Goal: Navigation & Orientation: Find specific page/section

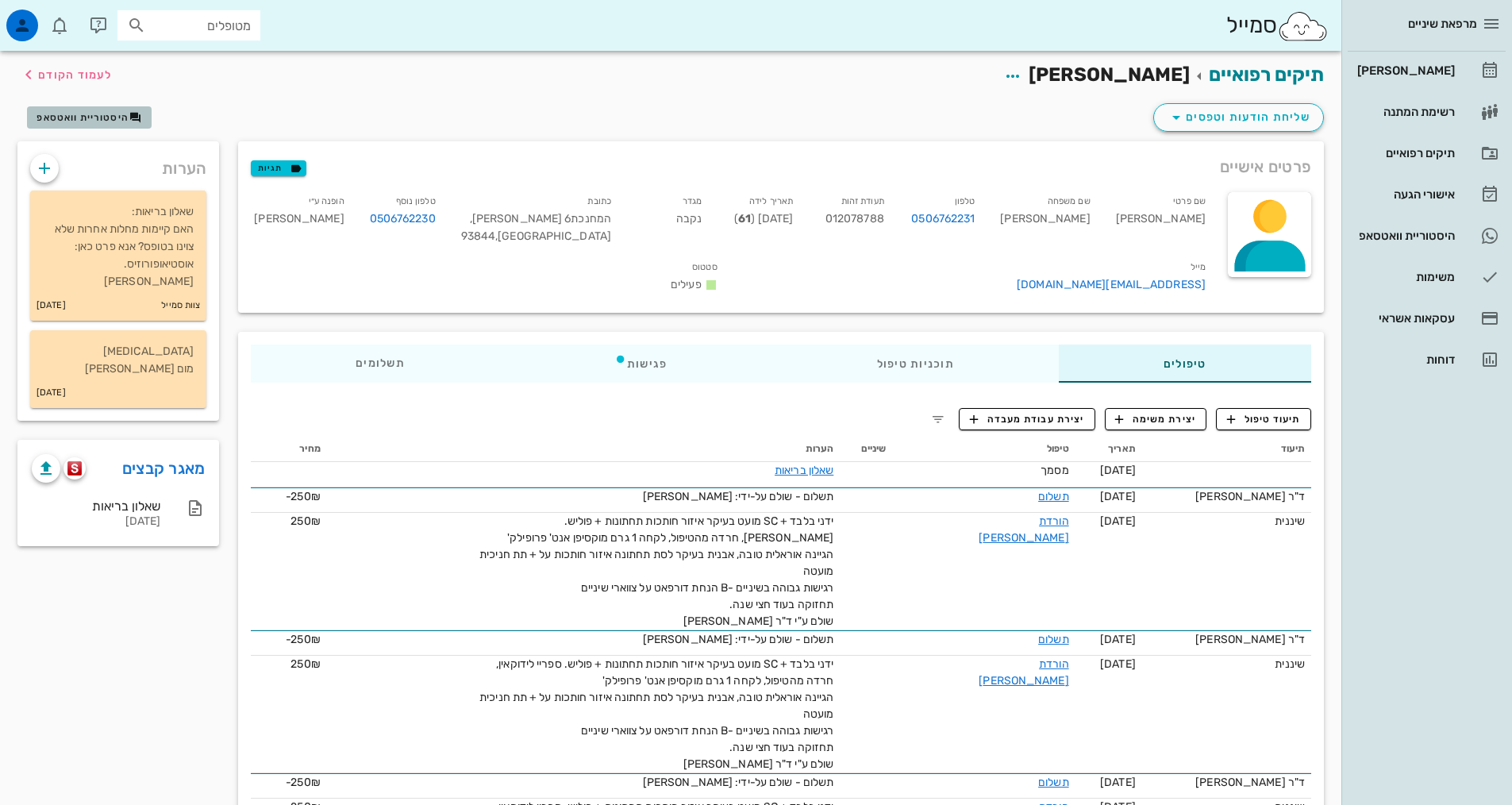
click at [110, 118] on span "היסטוריית וואטסאפ" at bounding box center [82, 117] width 92 height 11
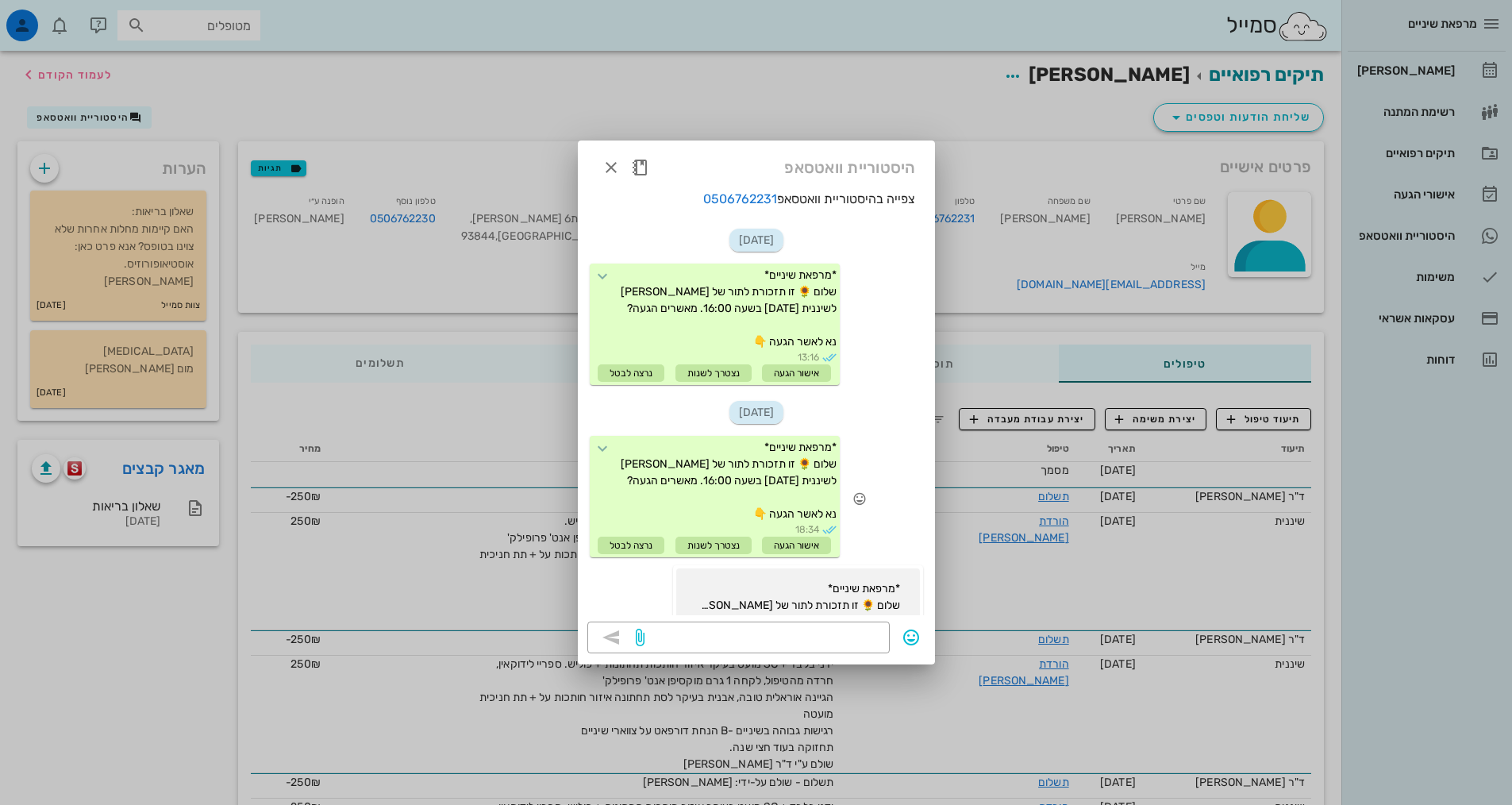
scroll to position [252, 0]
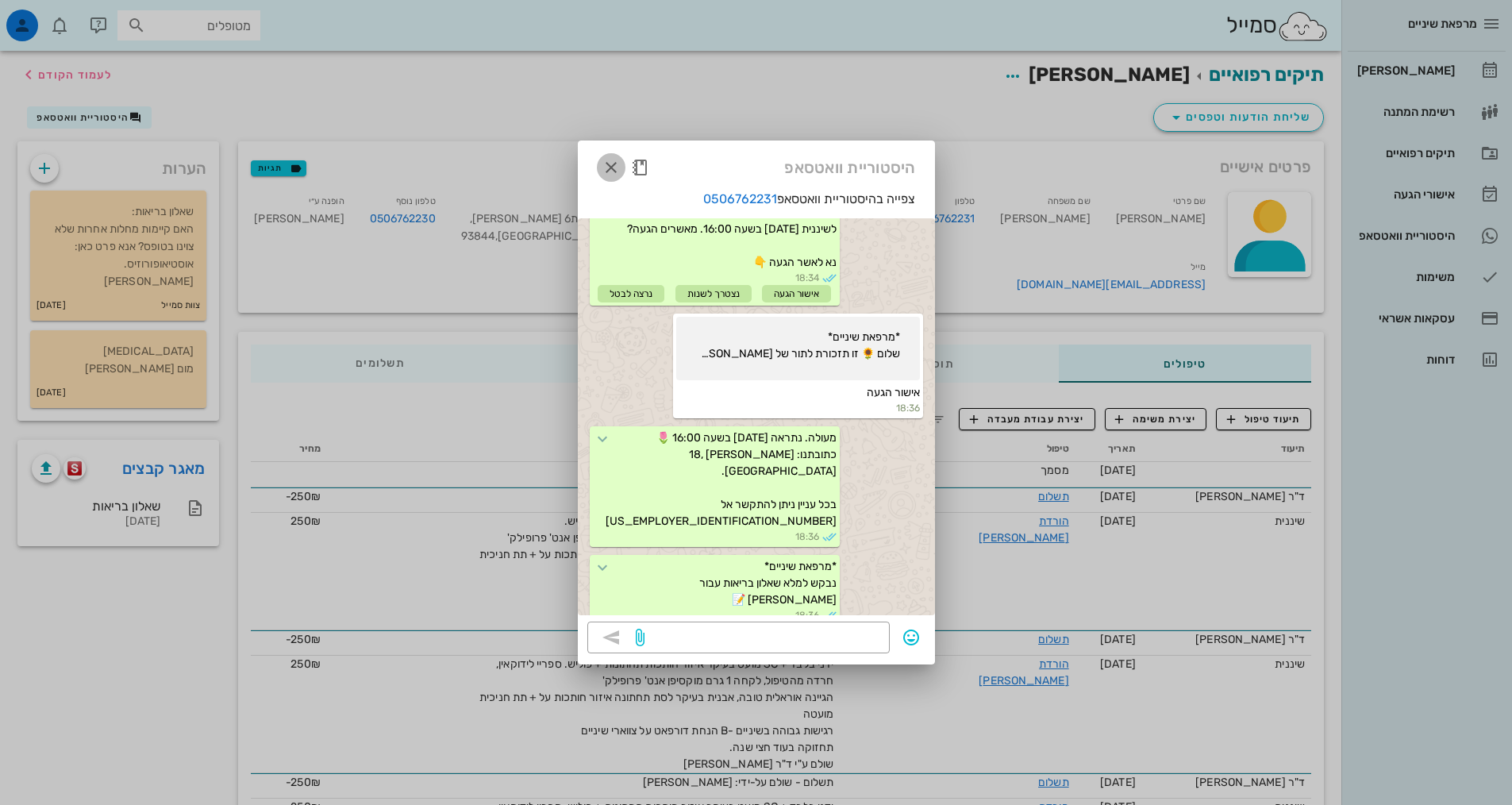
click at [616, 164] on icon "button" at bounding box center [611, 168] width 19 height 19
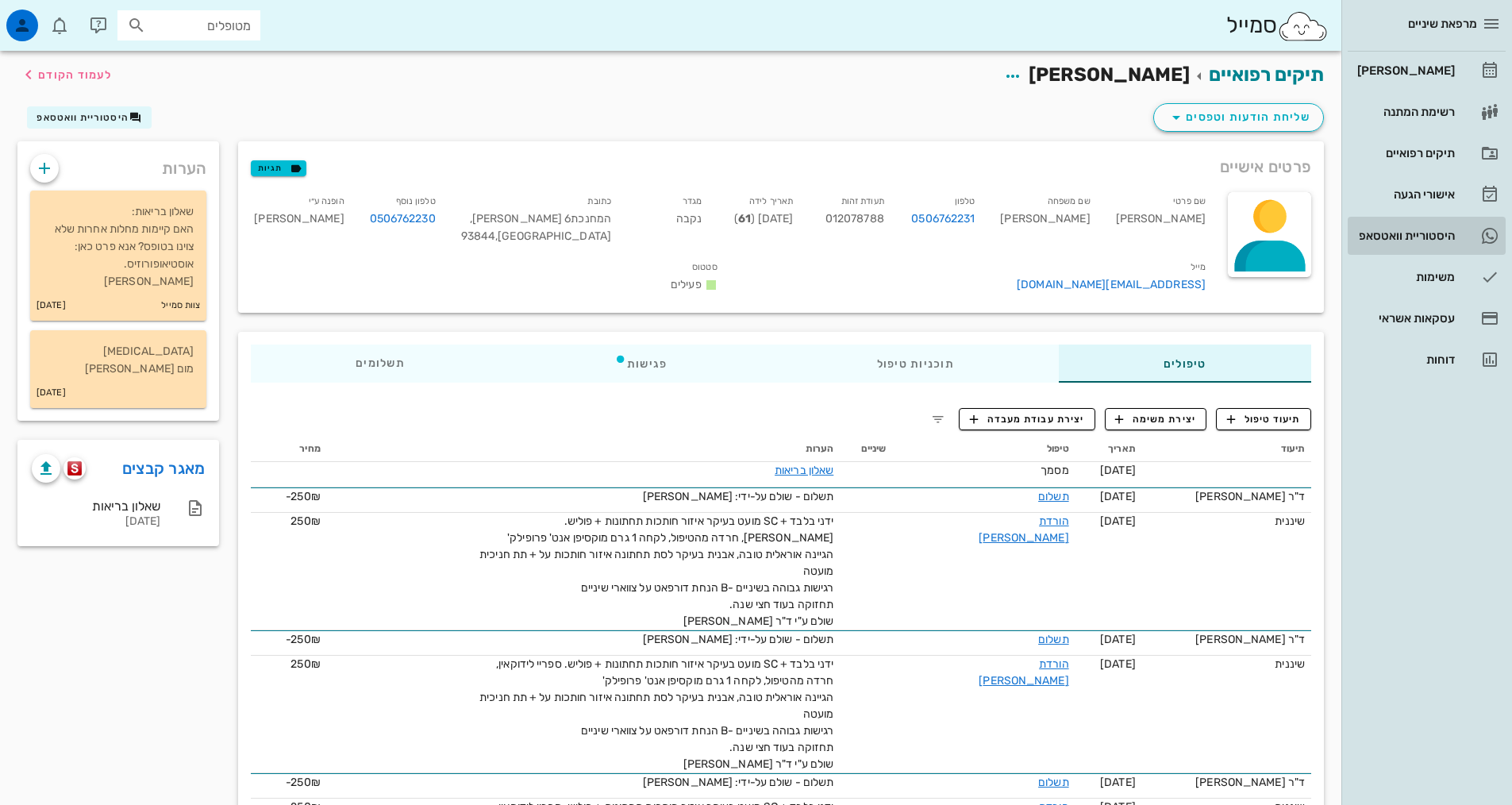
click at [1385, 241] on div "היסטוריית וואטסאפ" at bounding box center [1404, 235] width 100 height 12
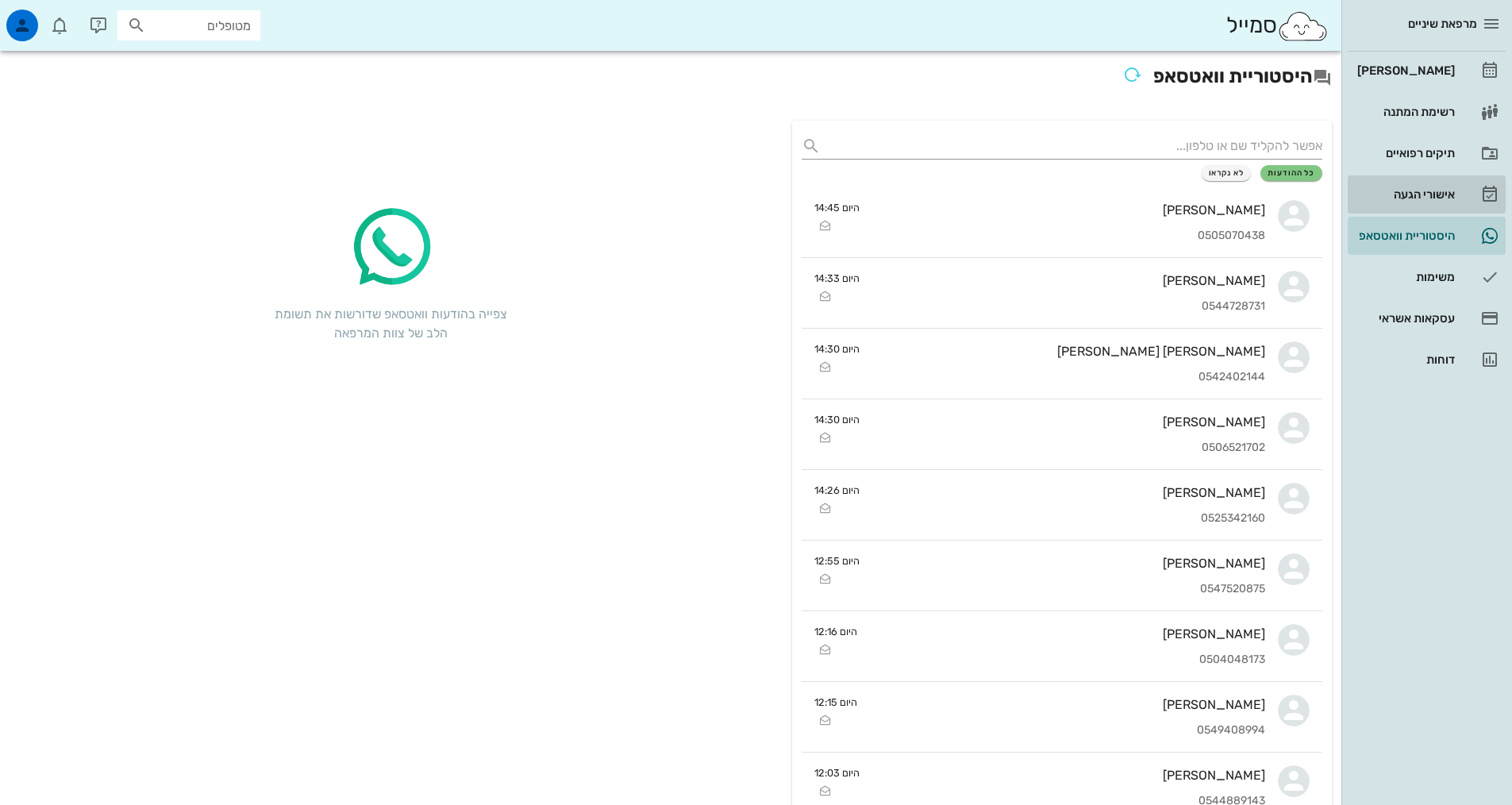
click at [1445, 193] on div "אישורי הגעה" at bounding box center [1404, 194] width 100 height 12
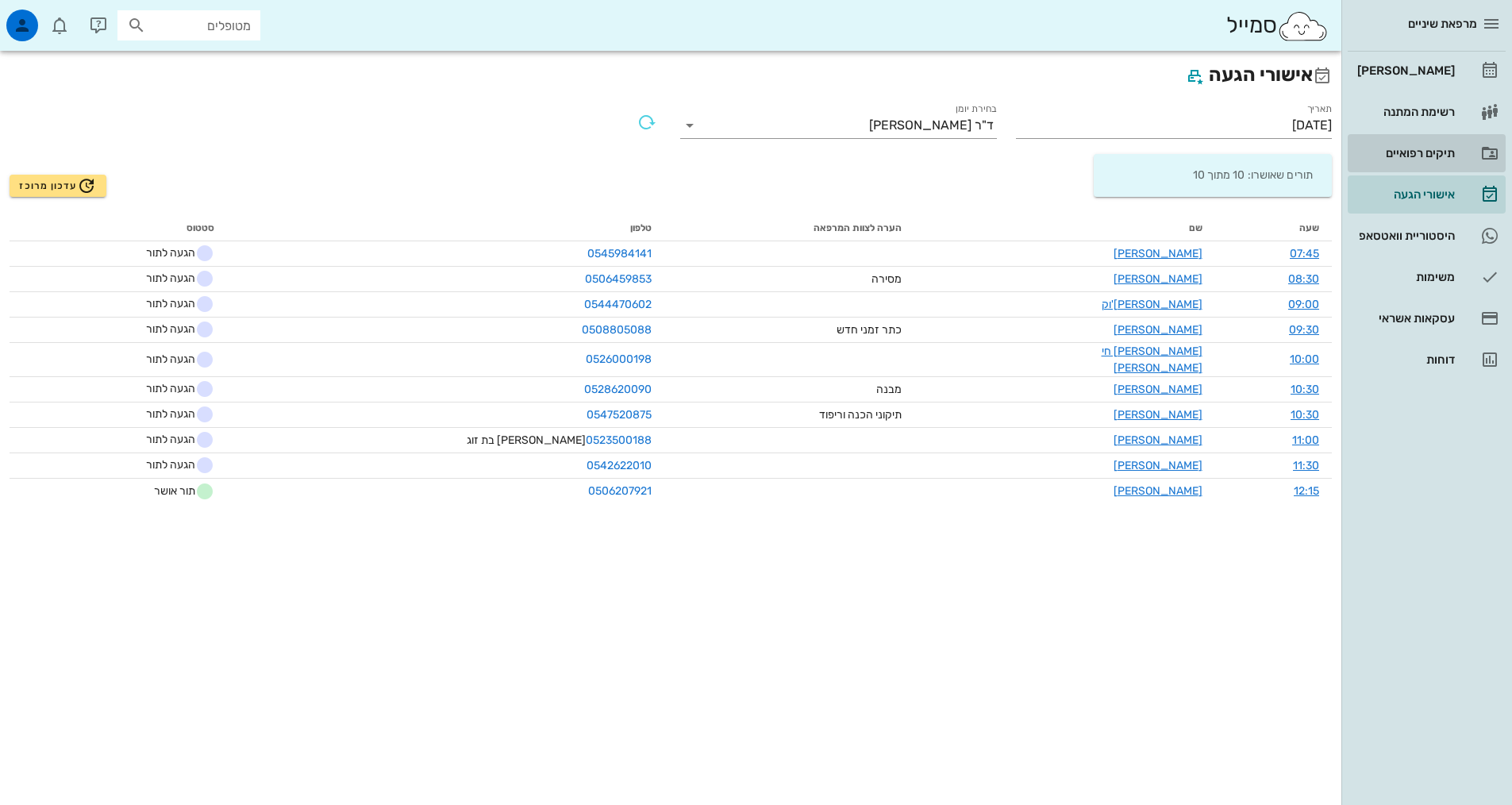
click at [1451, 157] on div "תיקים רפואיים" at bounding box center [1404, 152] width 100 height 12
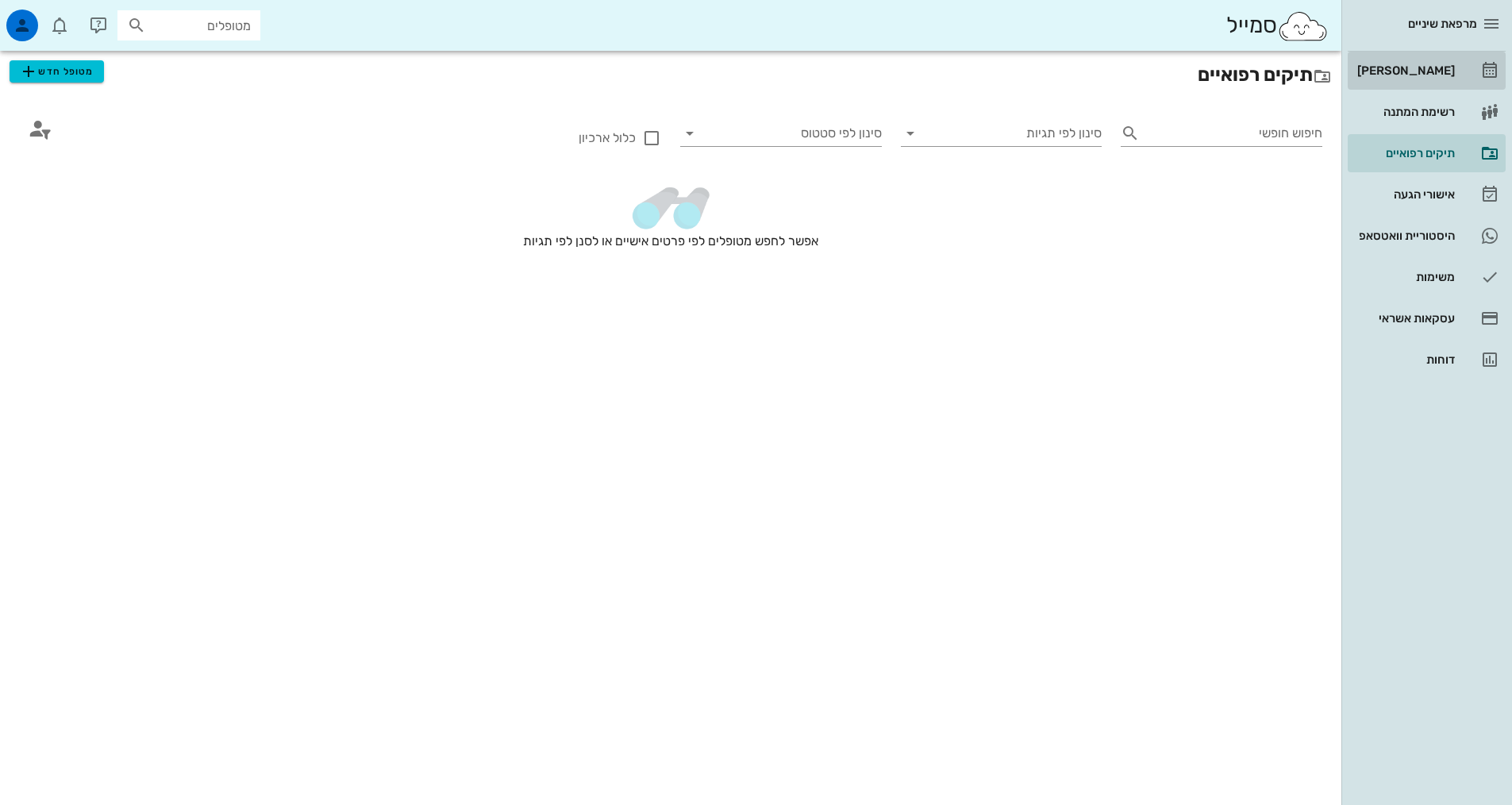
click at [1455, 69] on link "[PERSON_NAME]" at bounding box center [1426, 70] width 158 height 38
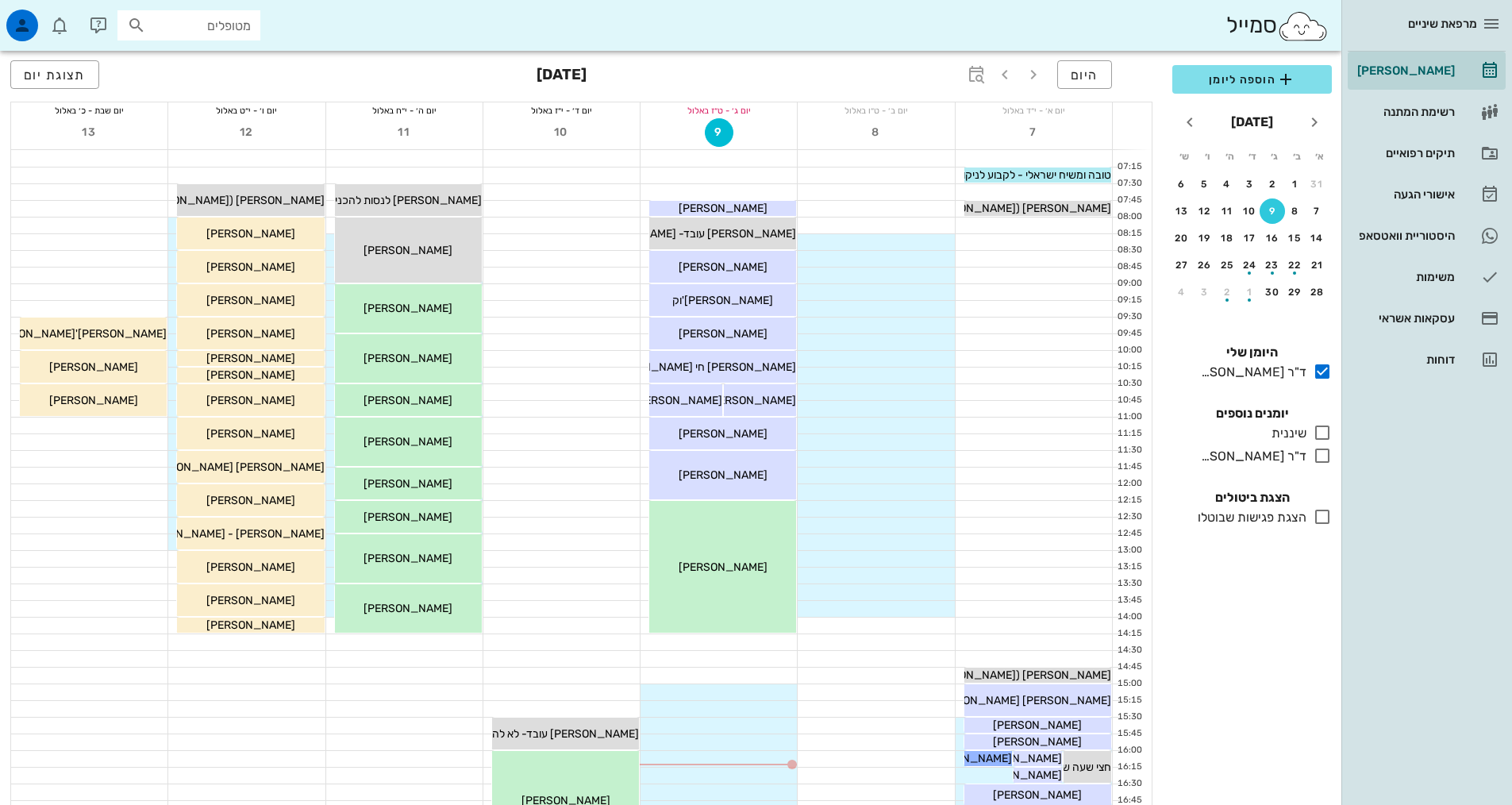
click at [1053, 295] on div at bounding box center [1033, 292] width 156 height 16
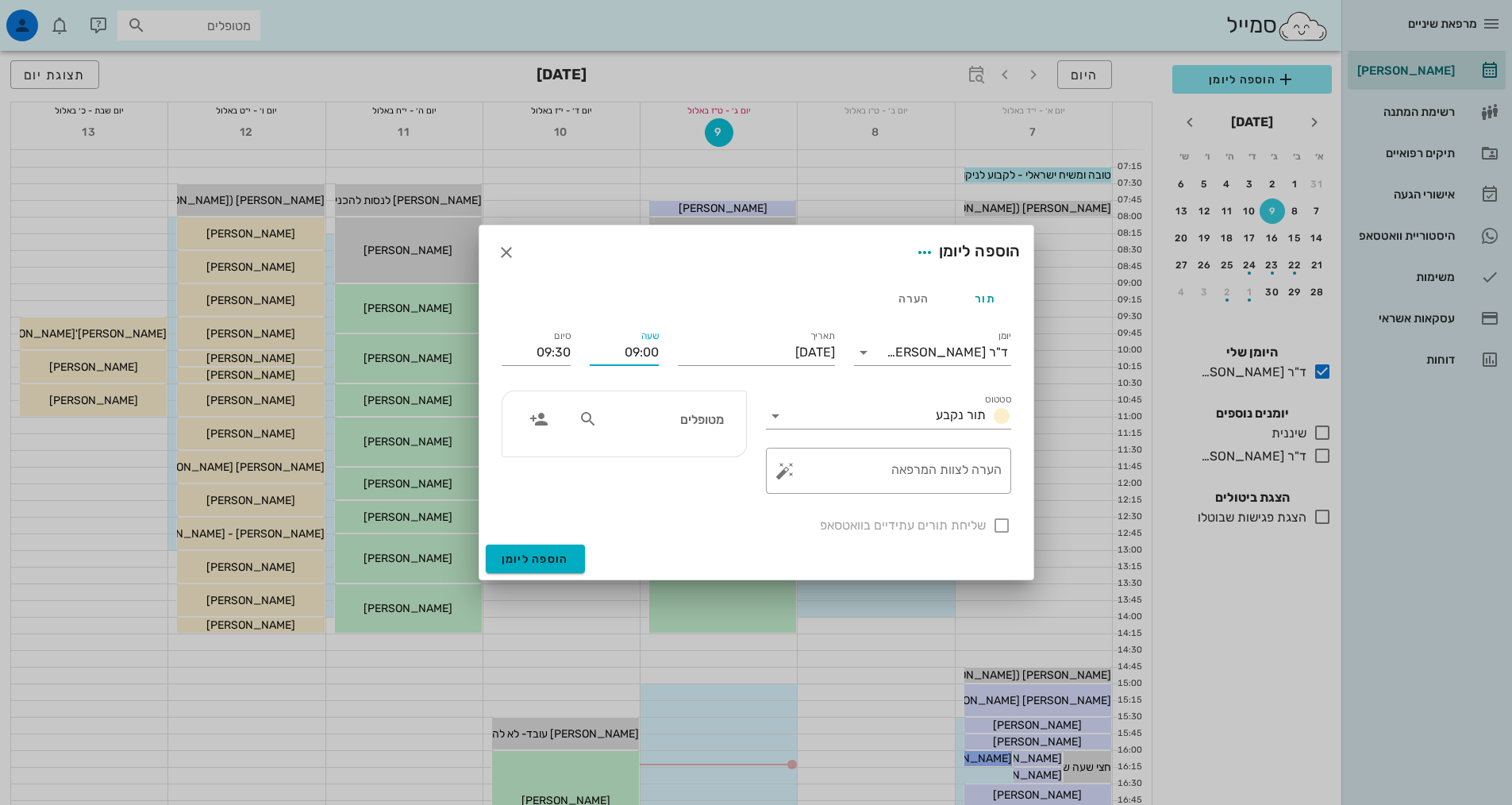
click at [624, 350] on input "09:00" at bounding box center [624, 352] width 69 height 26
click at [567, 350] on input "09:30" at bounding box center [536, 352] width 69 height 26
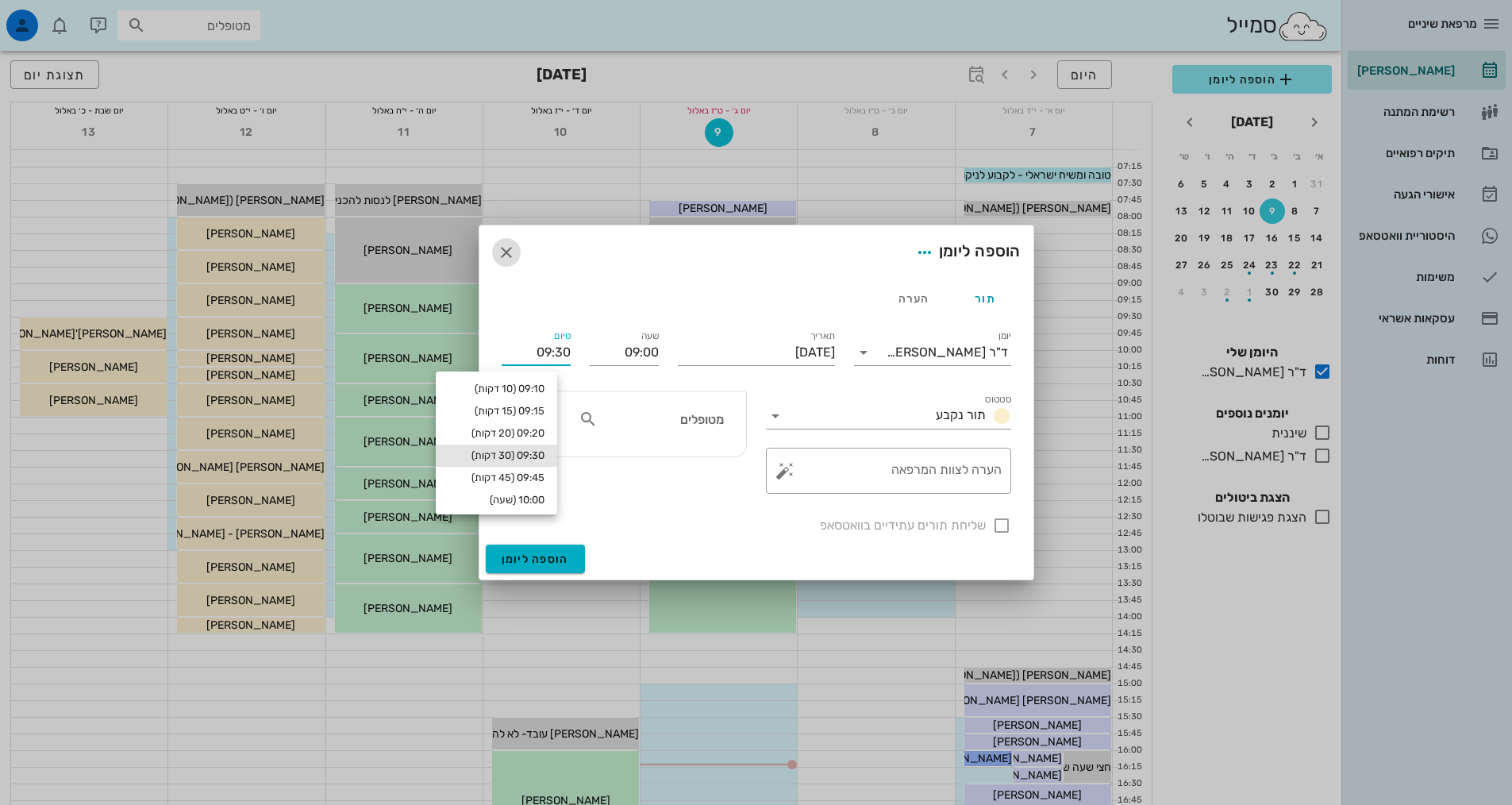
click at [507, 244] on icon "button" at bounding box center [507, 252] width 19 height 19
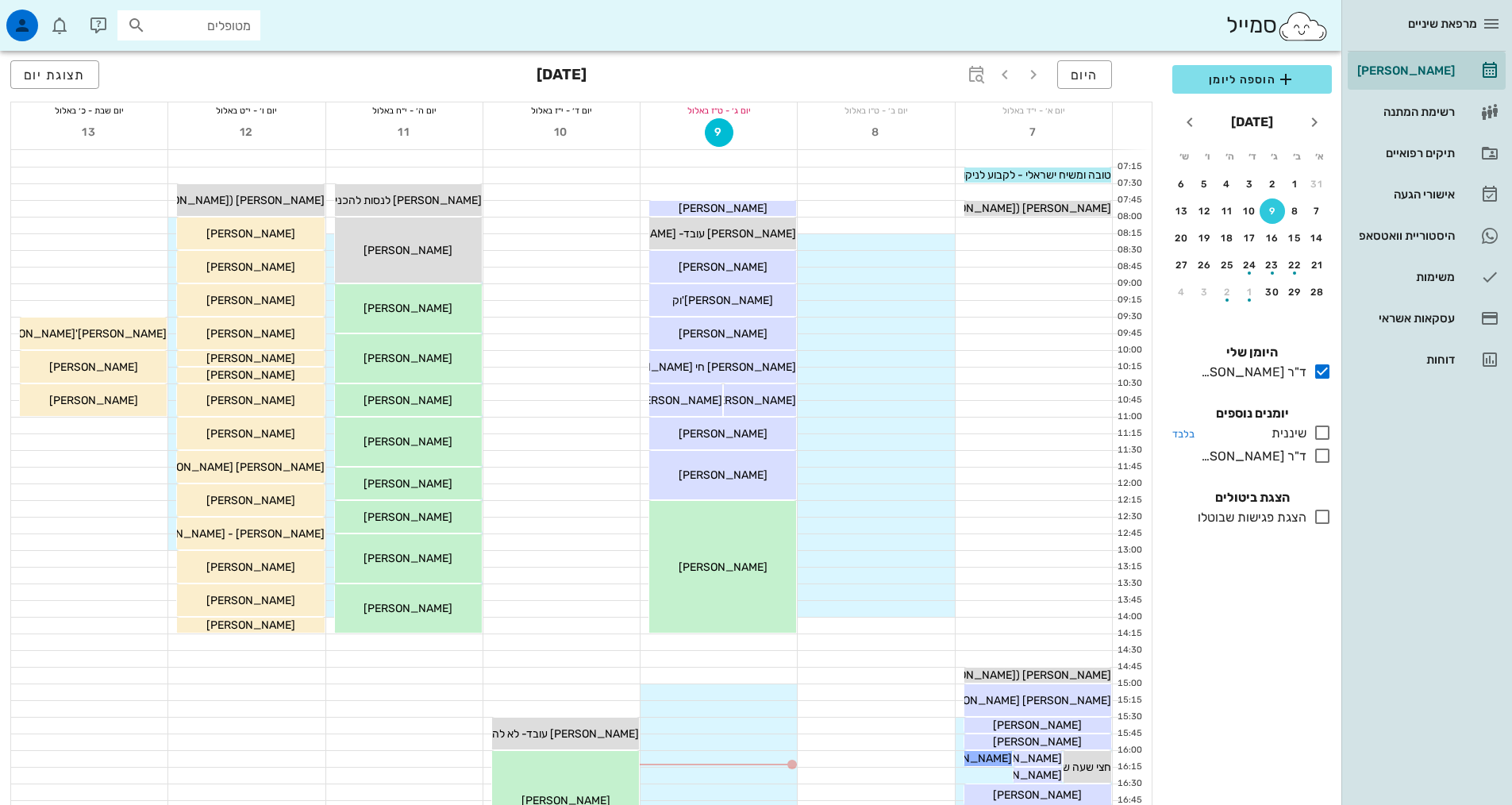
click at [1327, 433] on icon at bounding box center [1322, 433] width 19 height 19
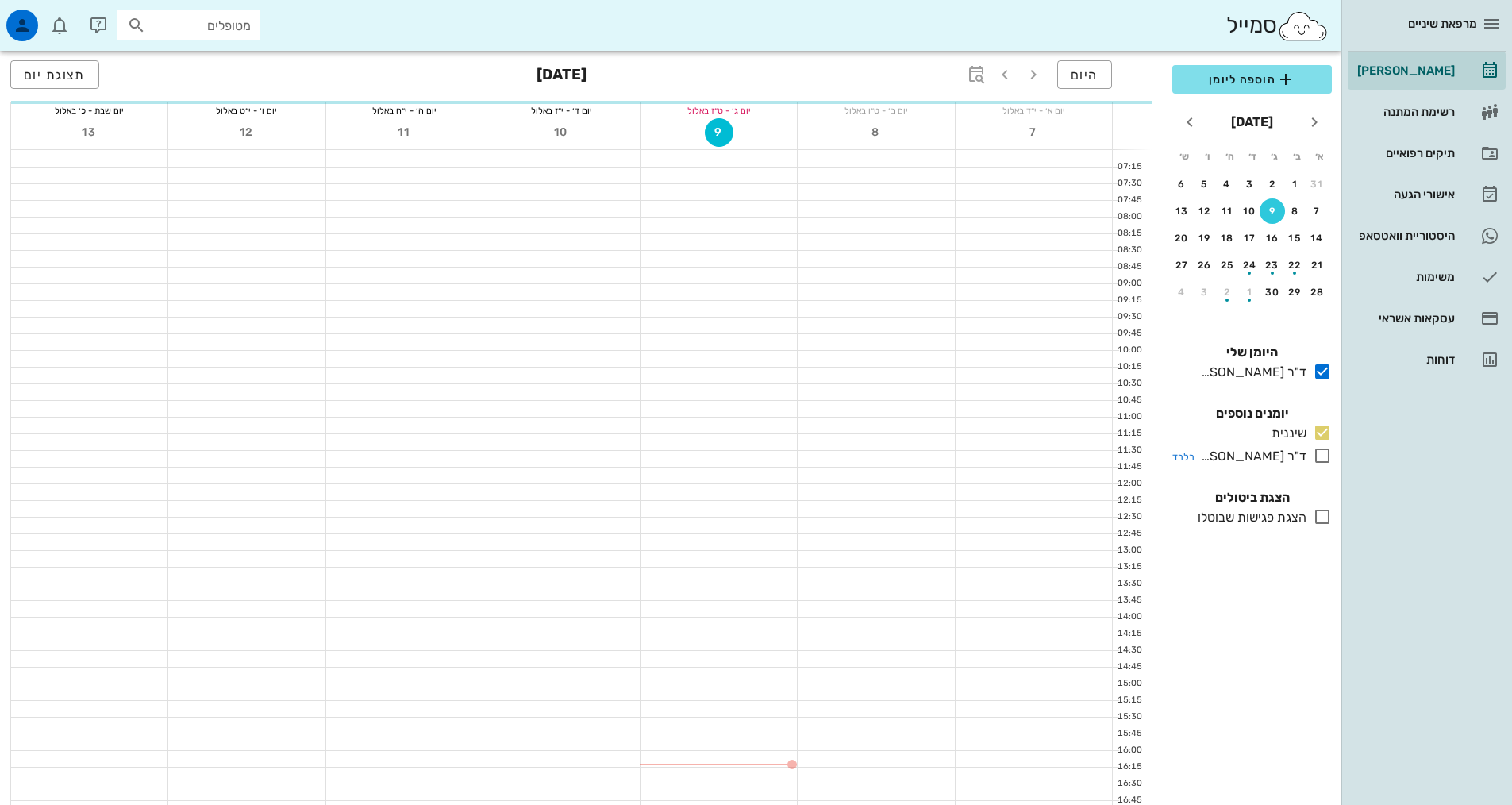
click at [1326, 453] on icon at bounding box center [1322, 456] width 19 height 19
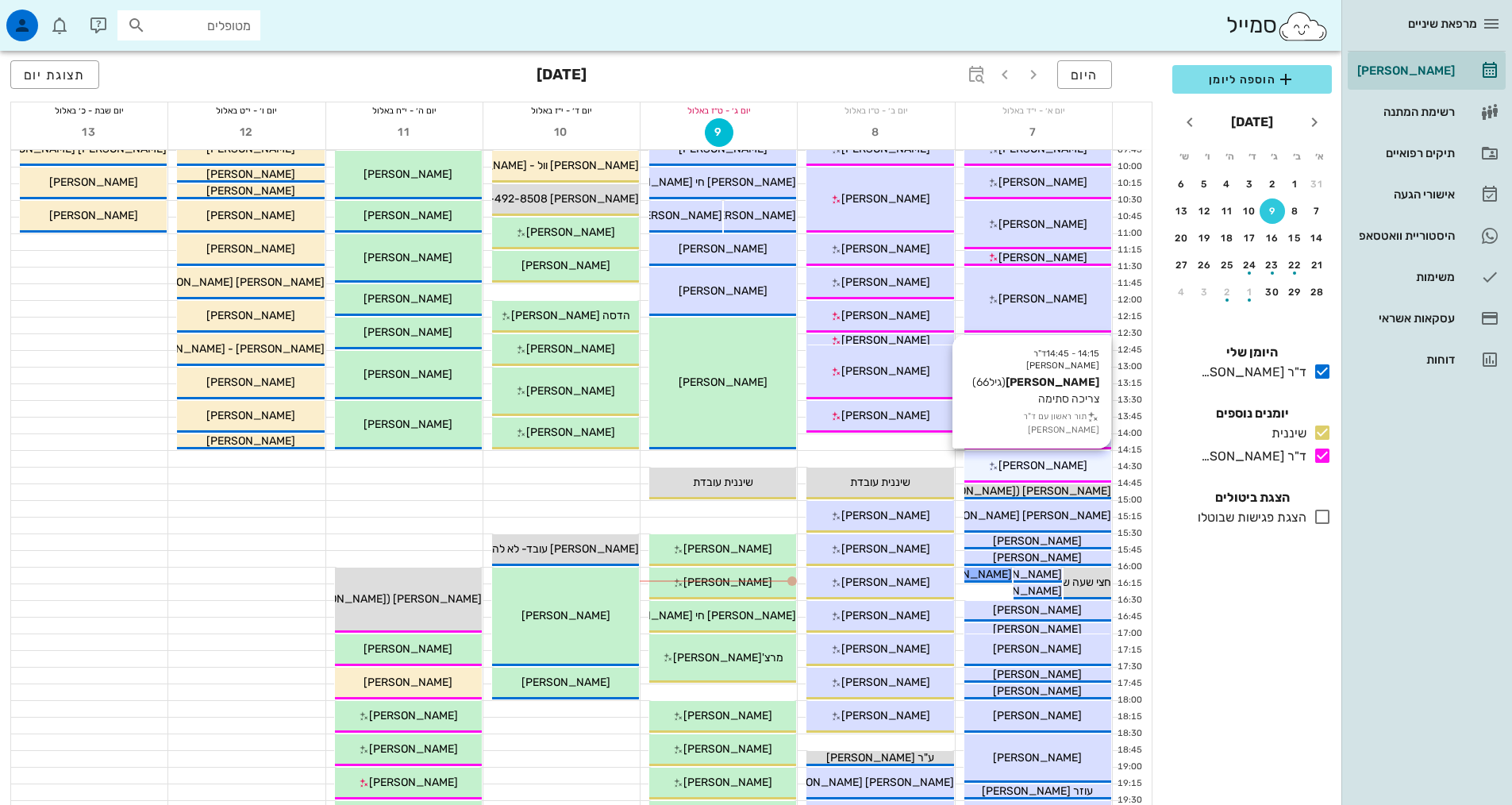
scroll to position [159, 0]
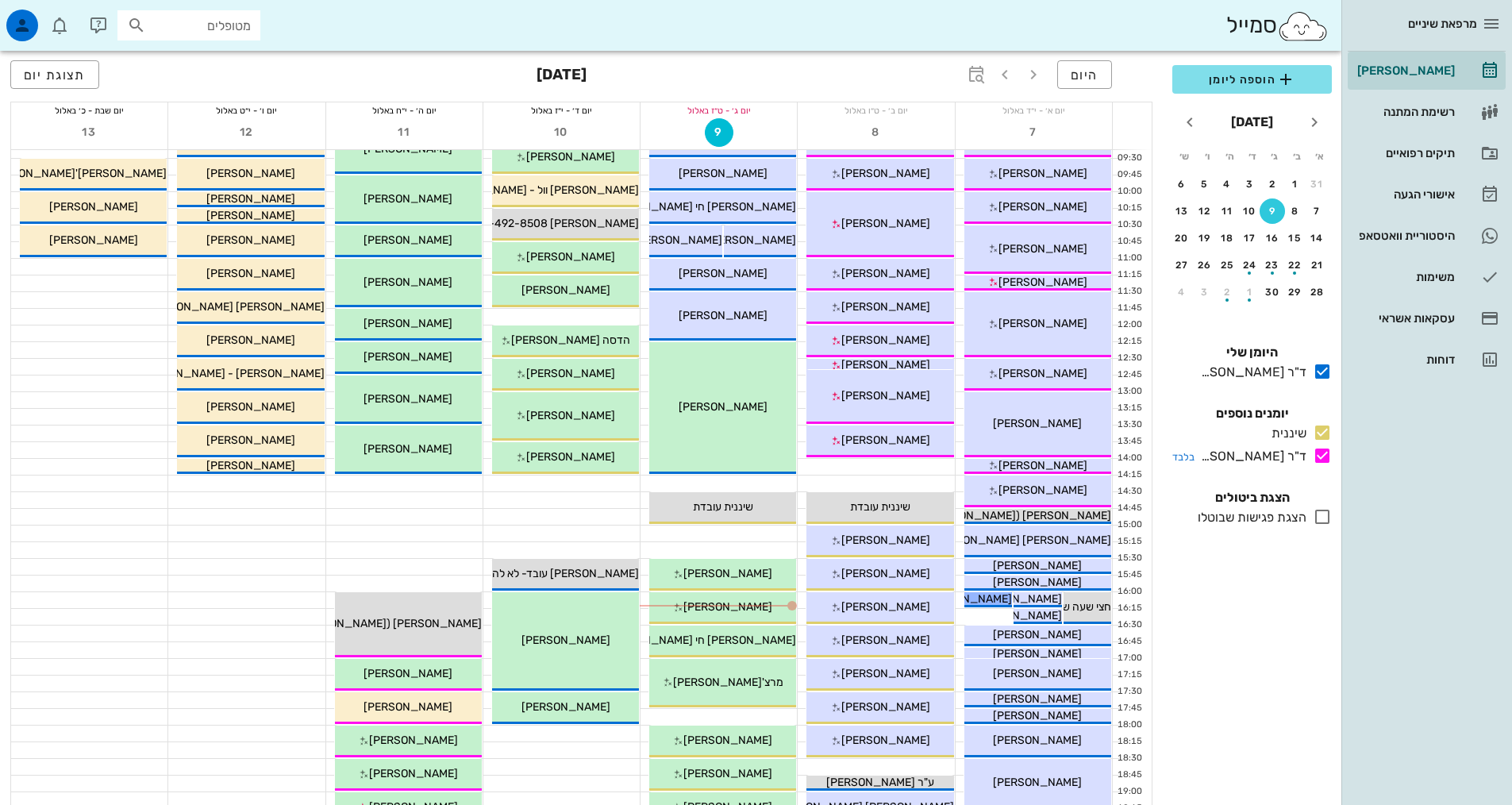
click at [1323, 464] on icon at bounding box center [1322, 456] width 19 height 19
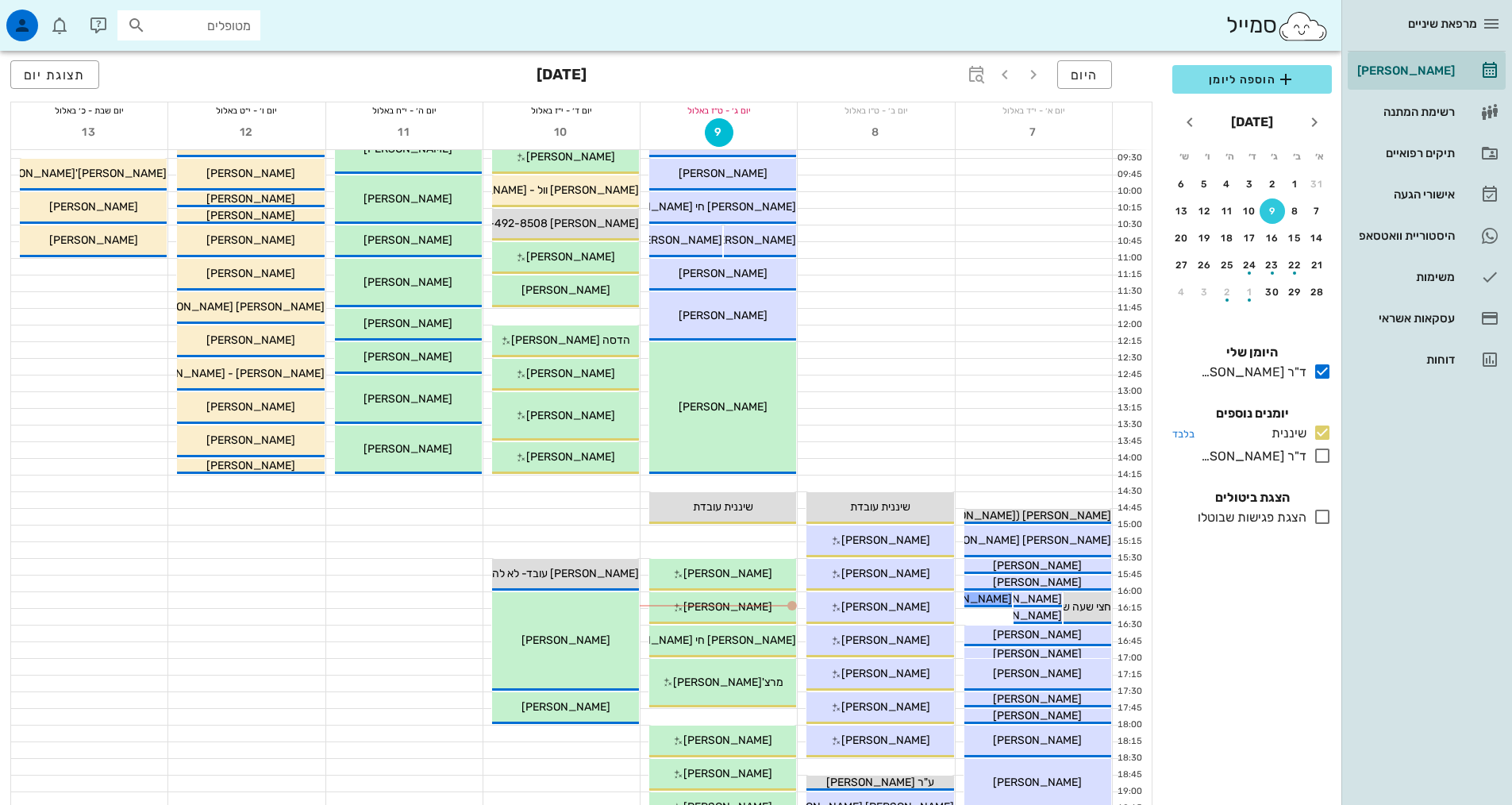
click at [1319, 441] on icon at bounding box center [1322, 433] width 19 height 19
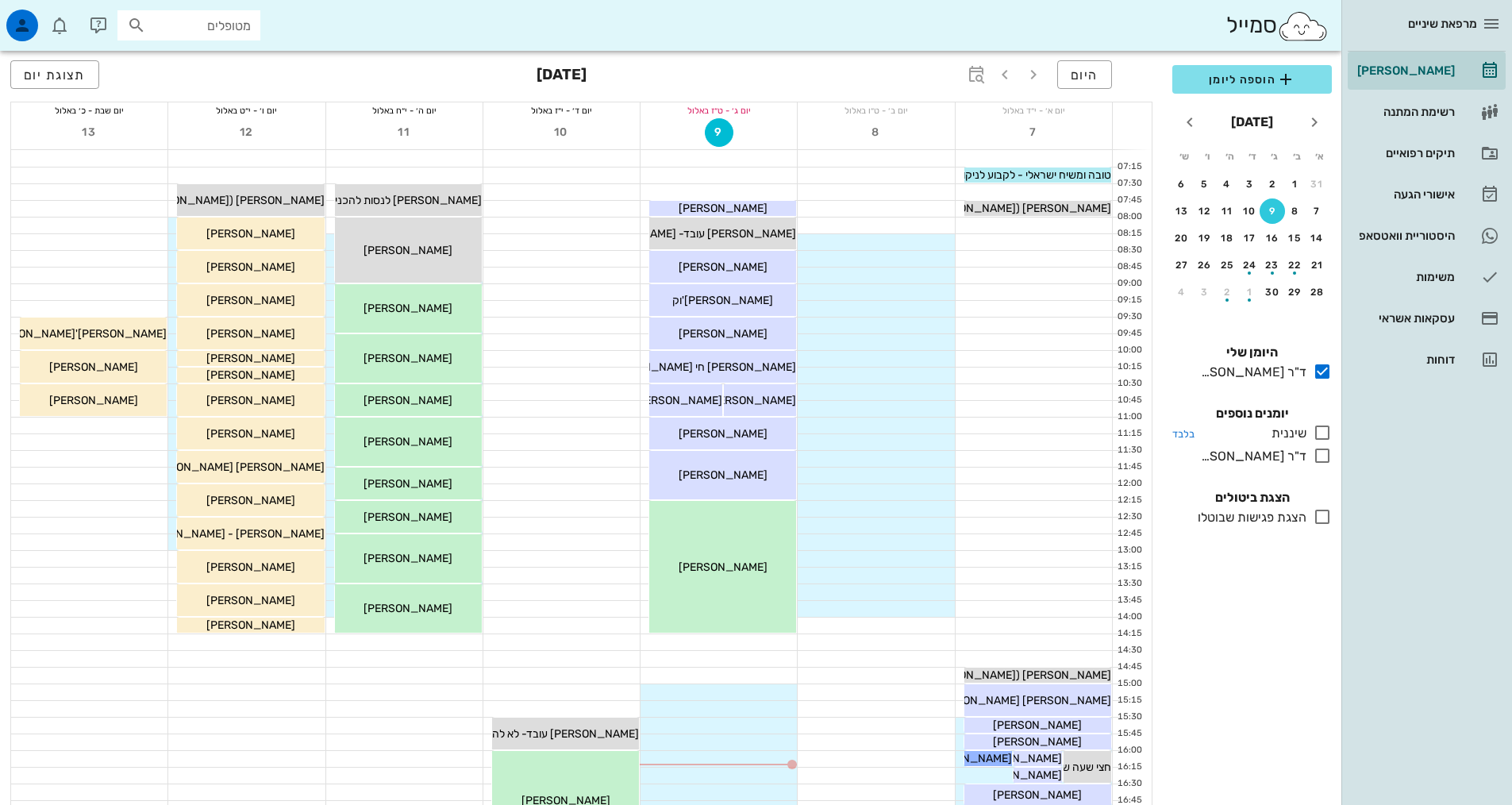
click at [1317, 435] on icon at bounding box center [1322, 433] width 19 height 19
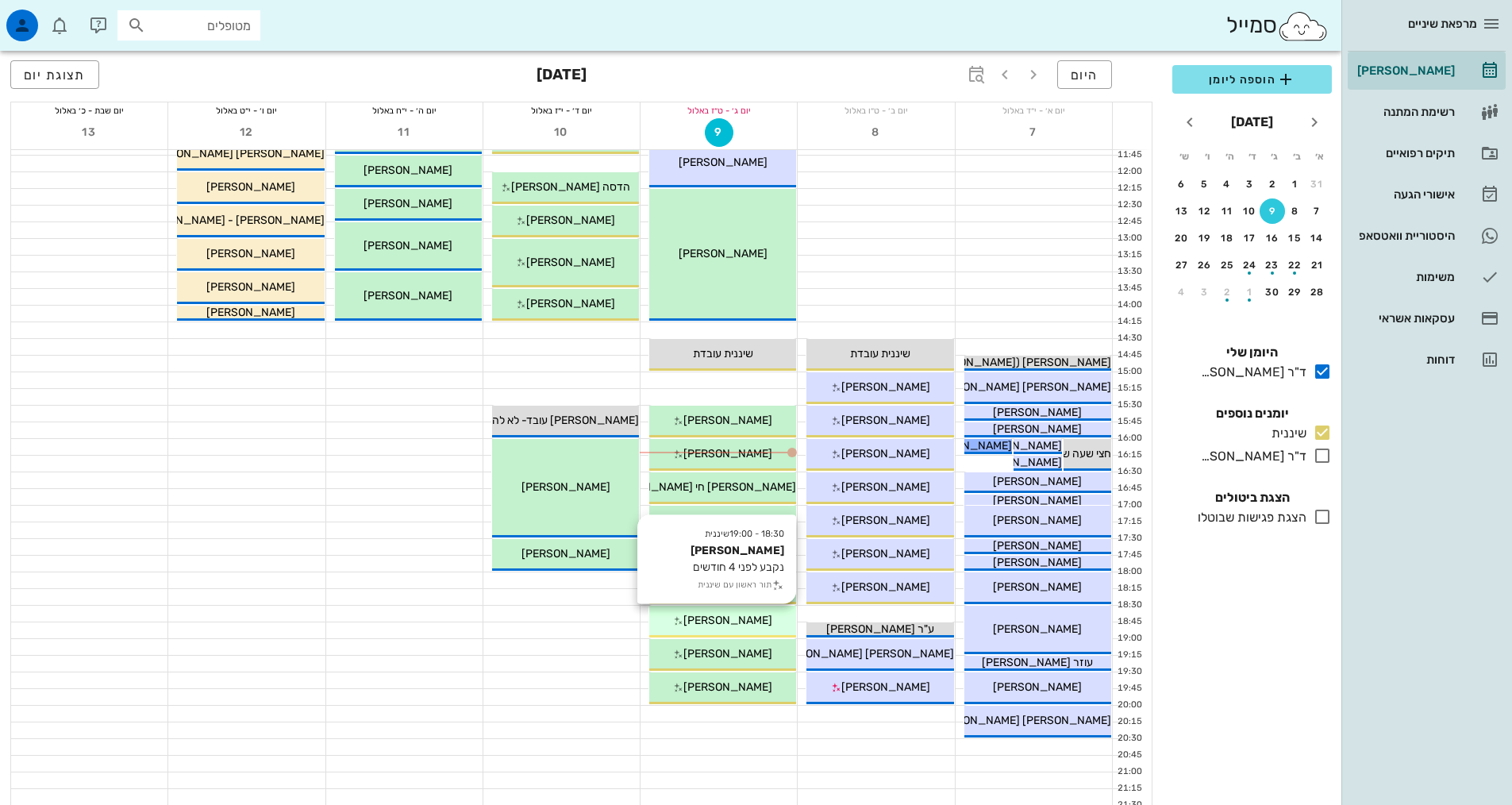
scroll to position [317, 0]
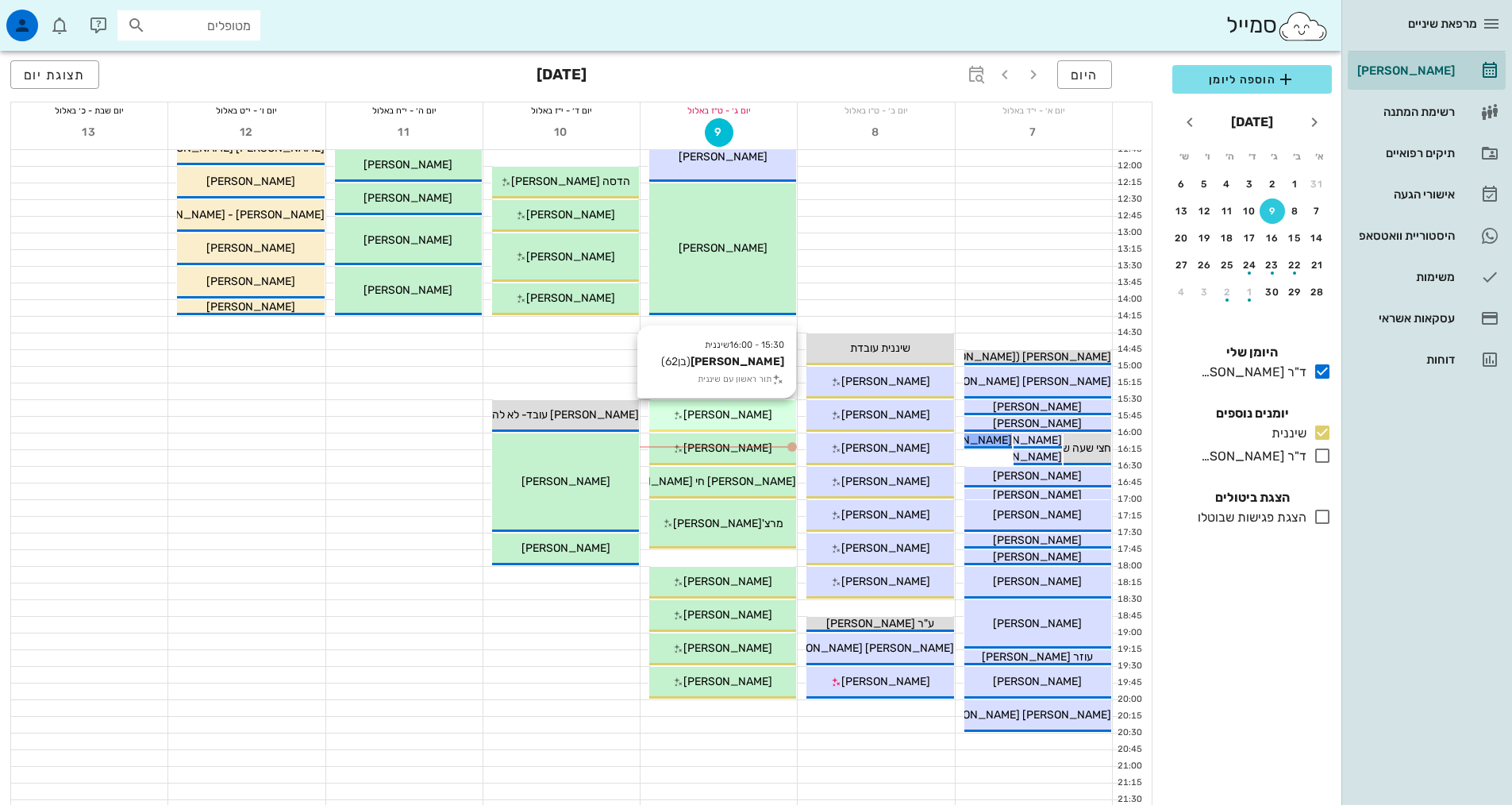
click at [728, 429] on div "15:30 - 16:00 שיננית [PERSON_NAME] (בן 62 ) תור ראשון עם שיננית [PERSON_NAME]" at bounding box center [722, 416] width 147 height 32
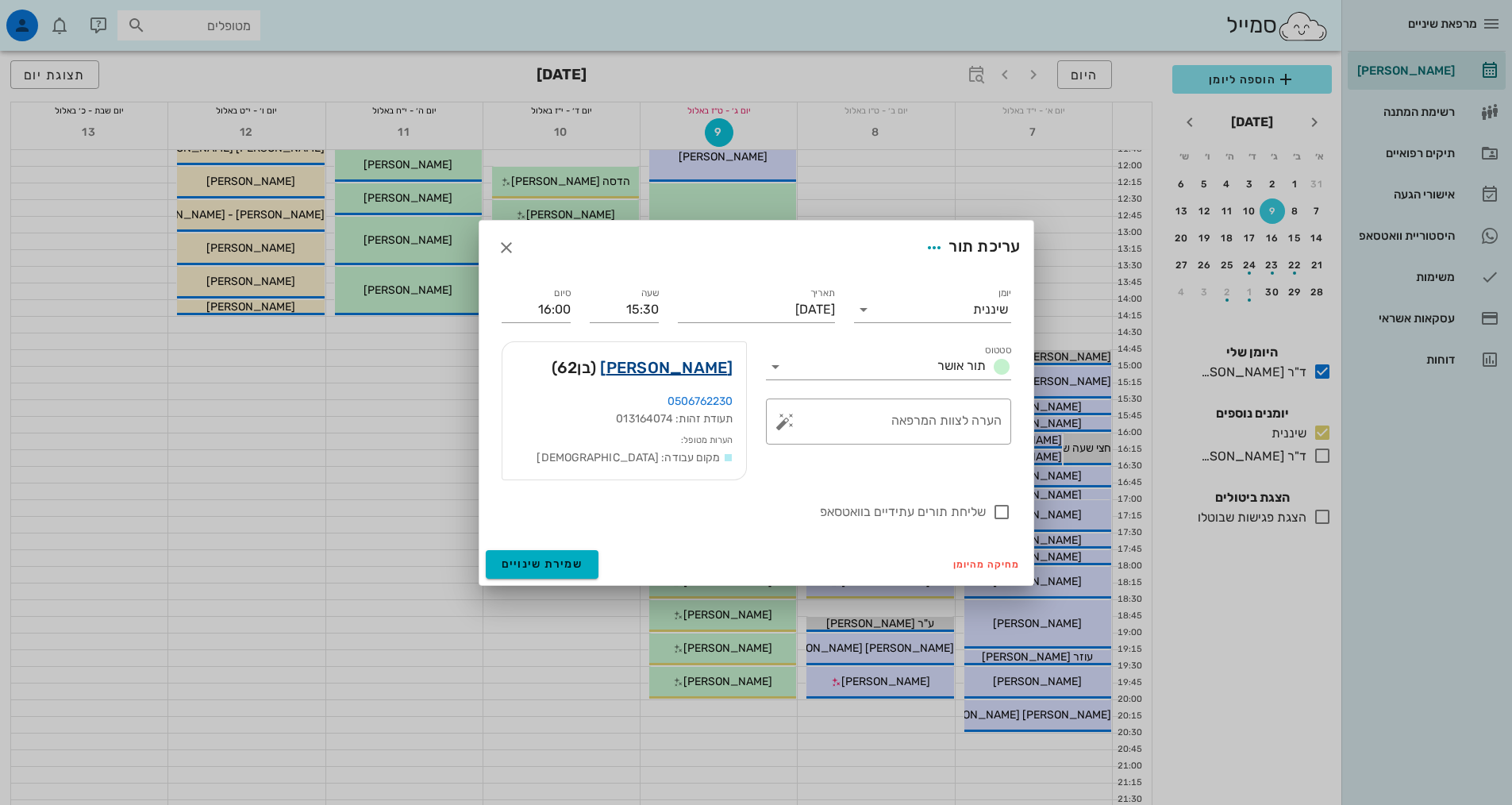
click at [720, 366] on link "[PERSON_NAME]" at bounding box center [667, 367] width 133 height 26
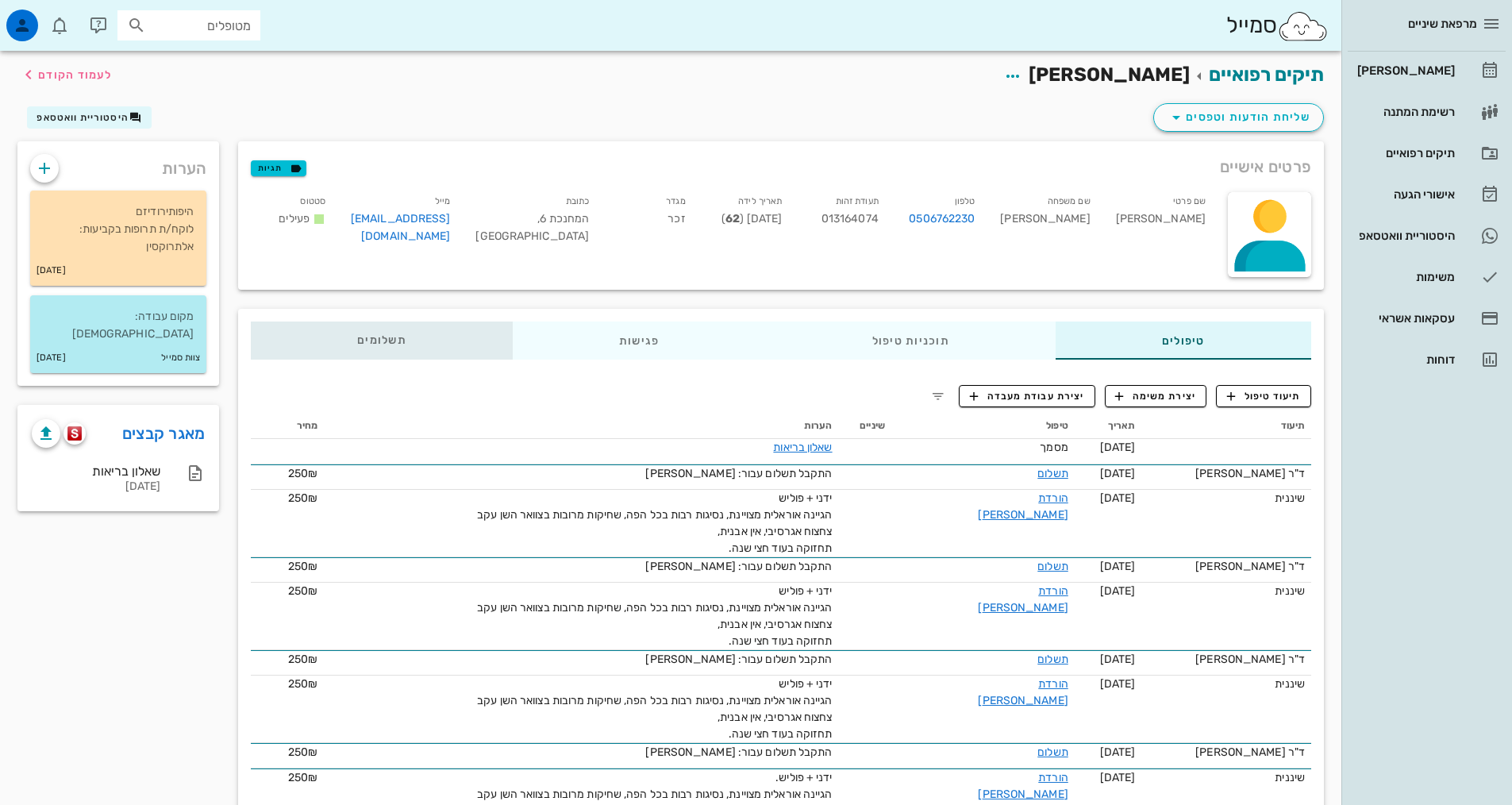
click at [383, 341] on span "תשלומים 0₪" at bounding box center [382, 341] width 49 height 11
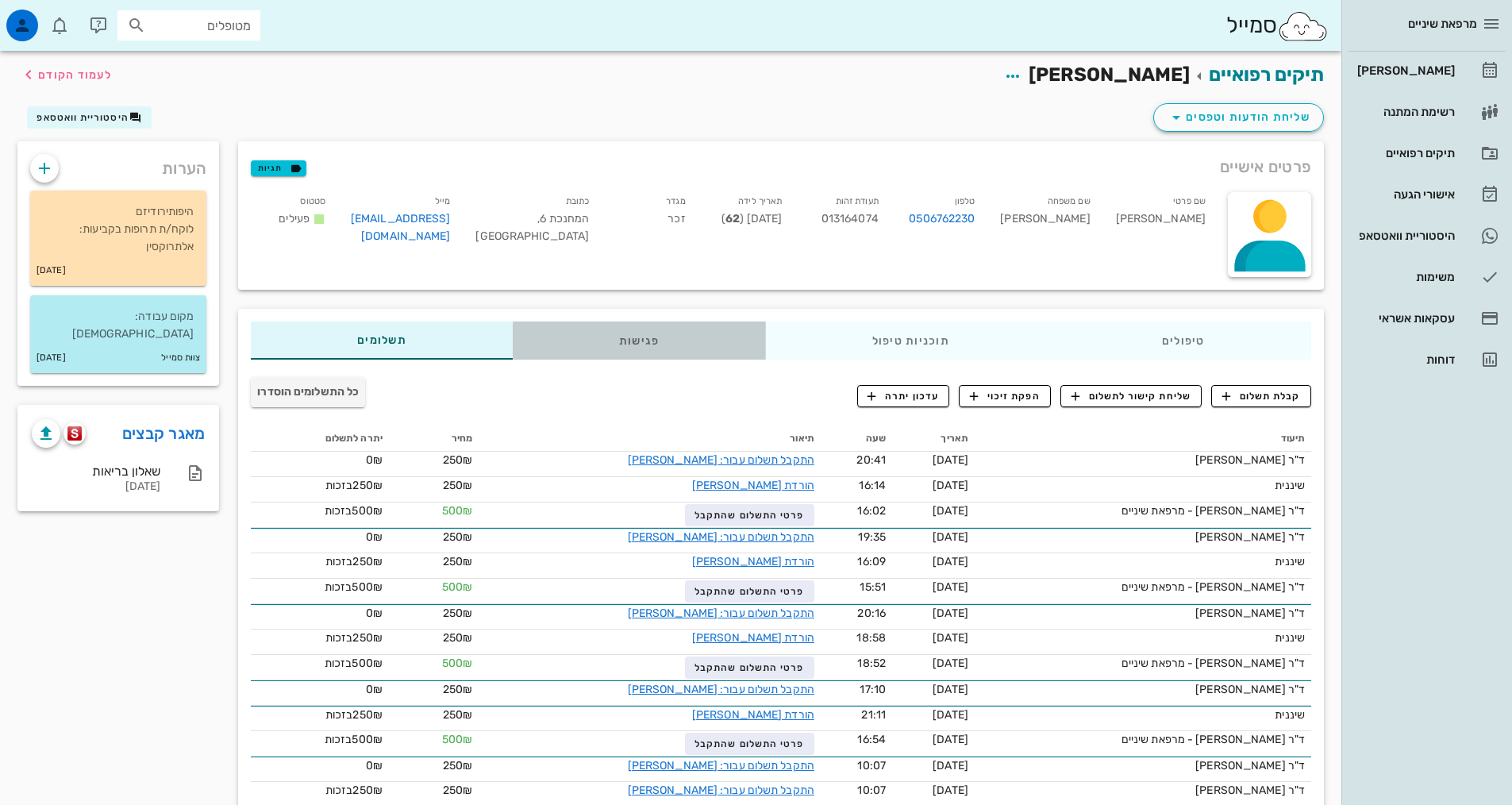
click at [666, 335] on div "פגישות" at bounding box center [638, 340] width 253 height 38
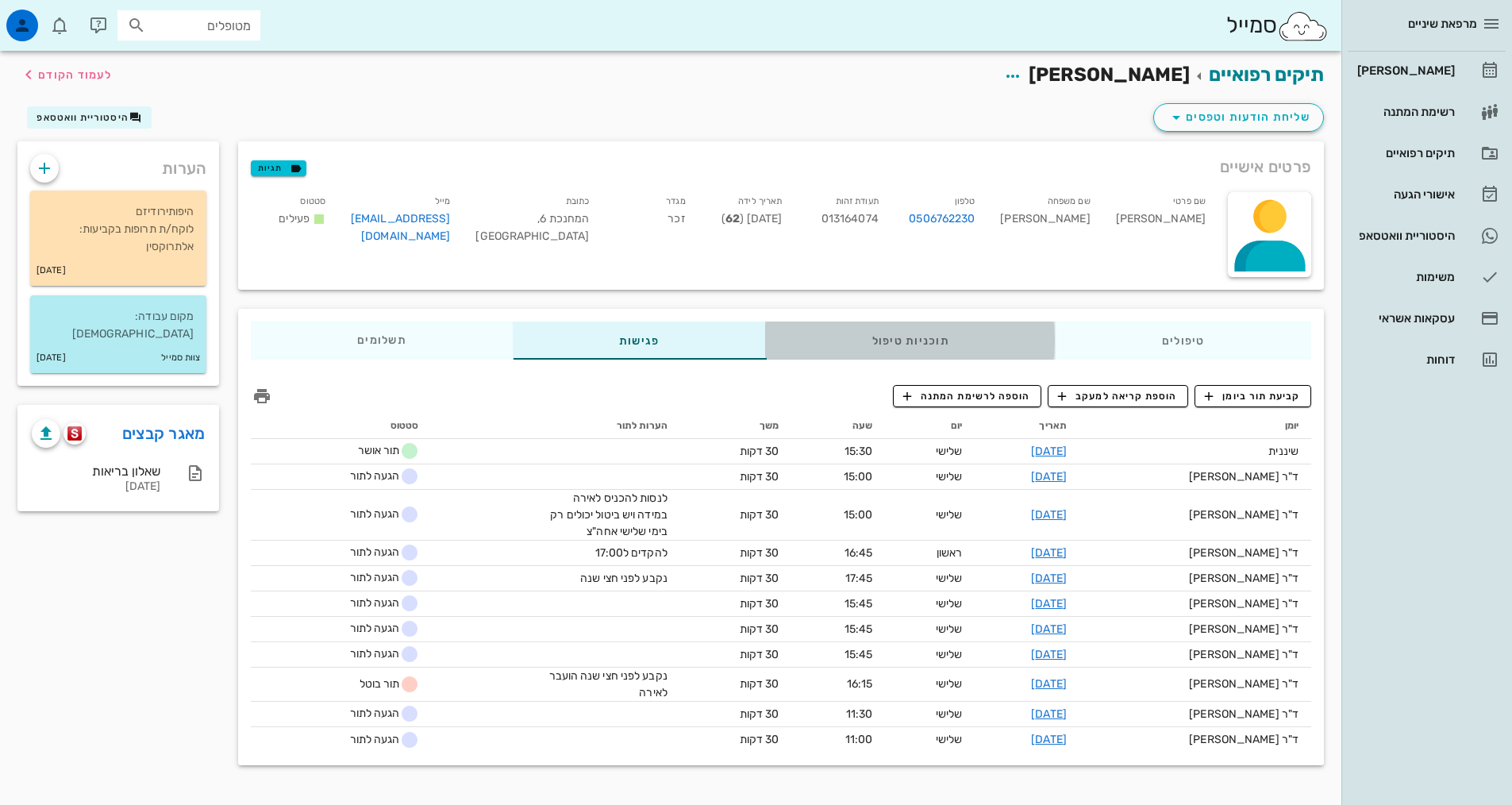
click at [940, 346] on div "תוכניות טיפול" at bounding box center [911, 340] width 290 height 38
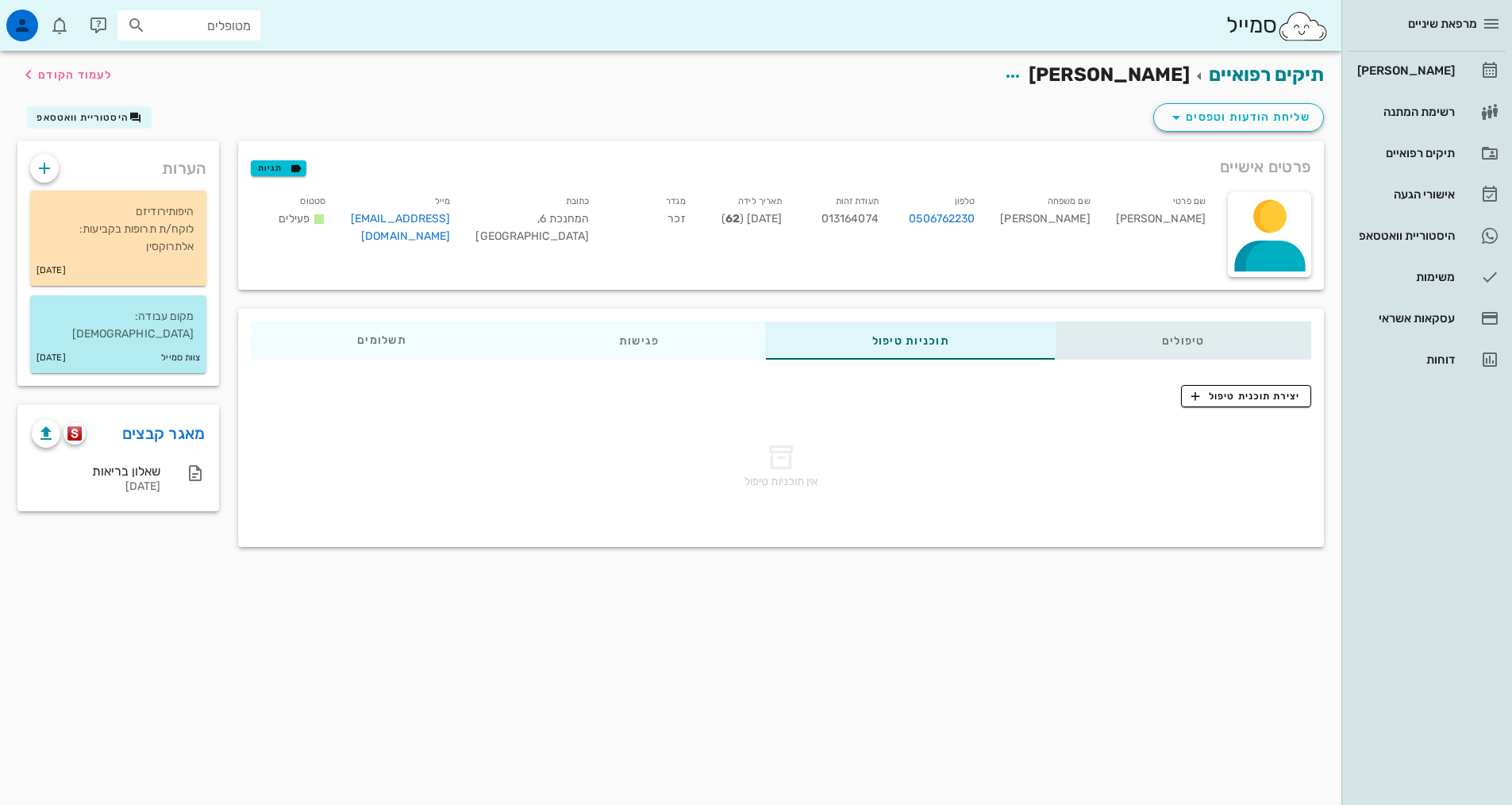
click at [1145, 339] on div "טיפולים" at bounding box center [1183, 340] width 256 height 38
